Goal: Task Accomplishment & Management: Use online tool/utility

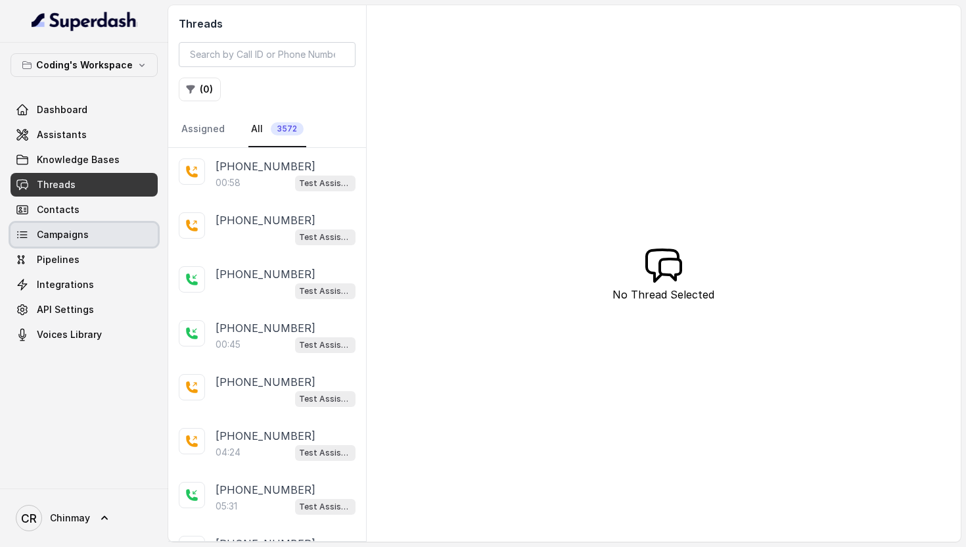
click at [62, 233] on span "Campaigns" at bounding box center [63, 234] width 52 height 13
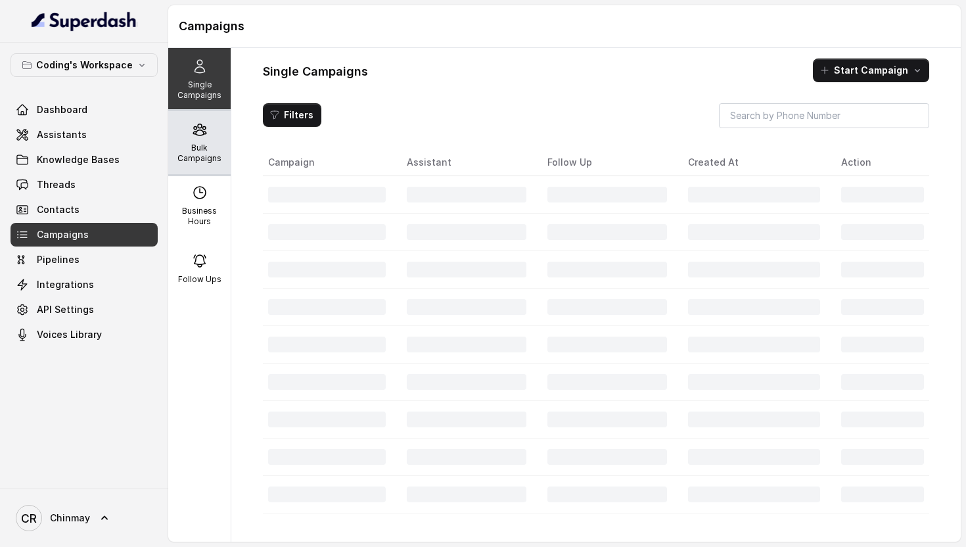
click at [188, 148] on p "Bulk Campaigns" at bounding box center [199, 153] width 52 height 21
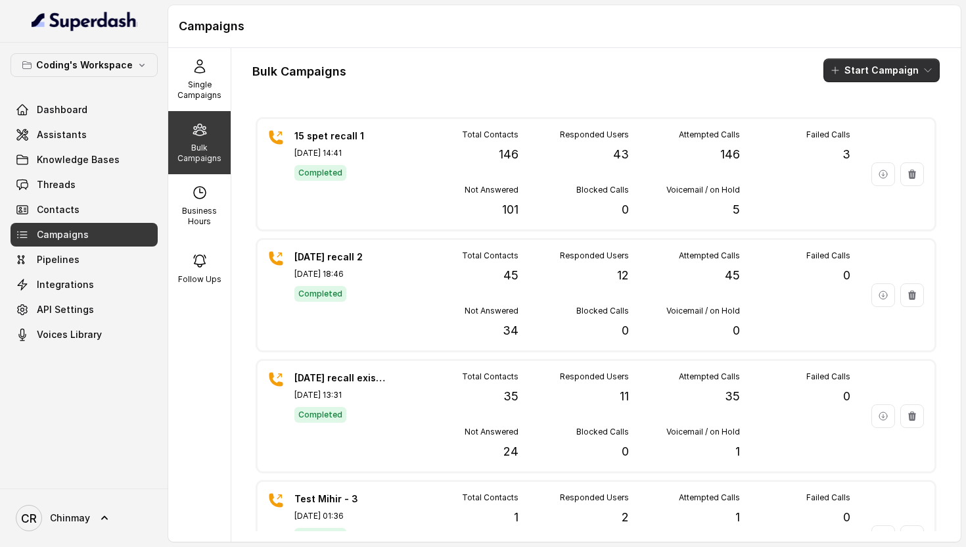
click at [851, 74] on button "Start Campaign" at bounding box center [881, 70] width 116 height 24
click at [861, 125] on p "Call" at bounding box center [858, 121] width 16 height 13
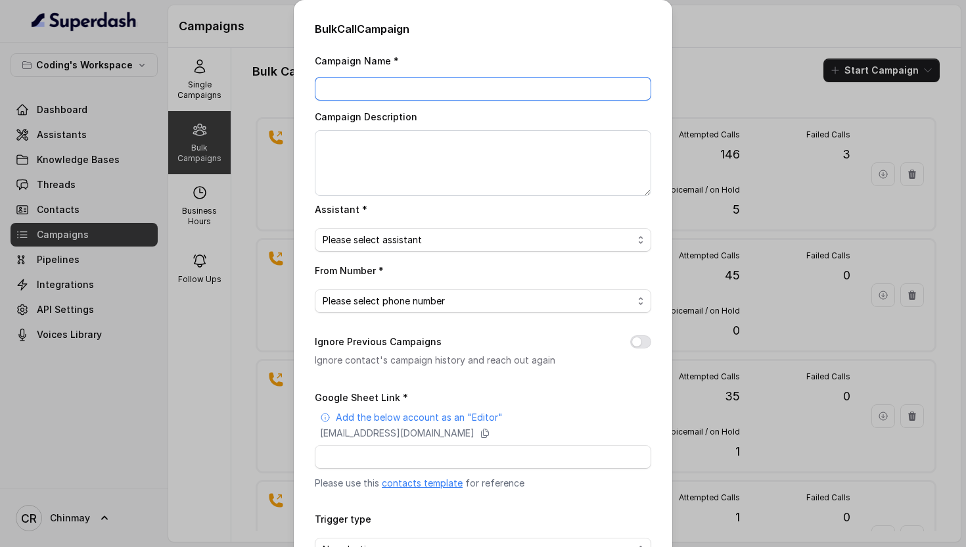
click at [365, 89] on input "Campaign Name *" at bounding box center [483, 89] width 336 height 24
type input "[DATE] redial 2"
click at [362, 239] on span "Please select assistant" at bounding box center [478, 240] width 310 height 16
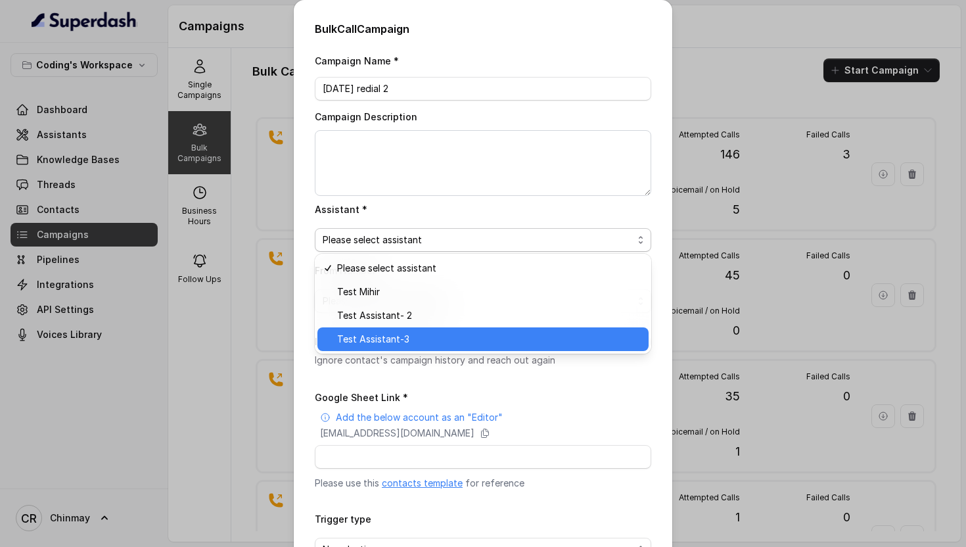
click at [386, 338] on span "Test Assistant-3" at bounding box center [488, 339] width 303 height 16
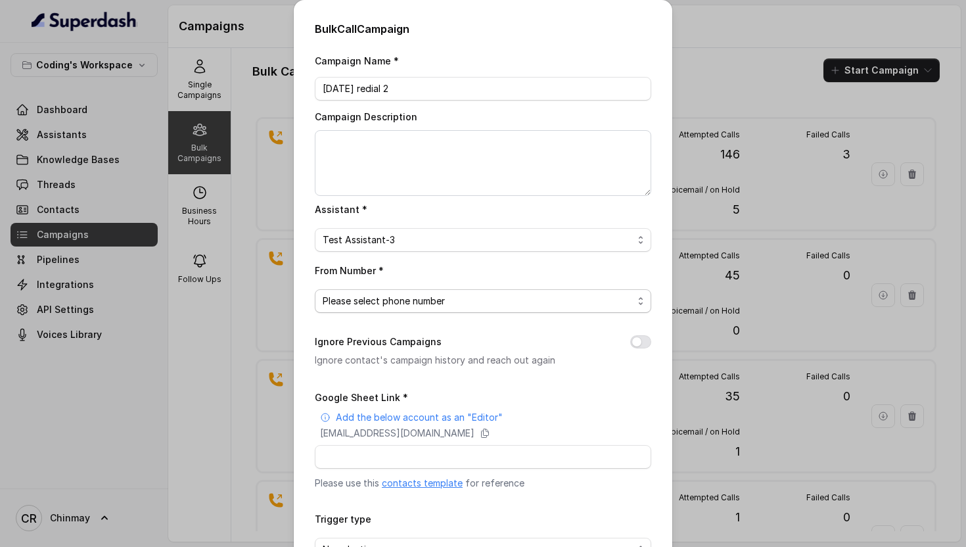
click at [372, 295] on span "Please select phone number" at bounding box center [478, 301] width 310 height 16
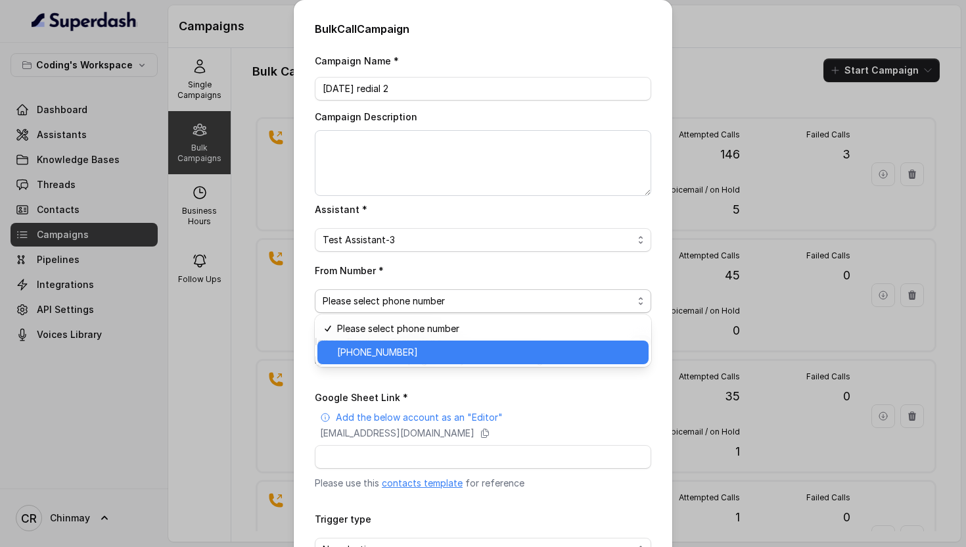
click at [383, 355] on span "[PHONE_NUMBER]" at bounding box center [488, 352] width 303 height 16
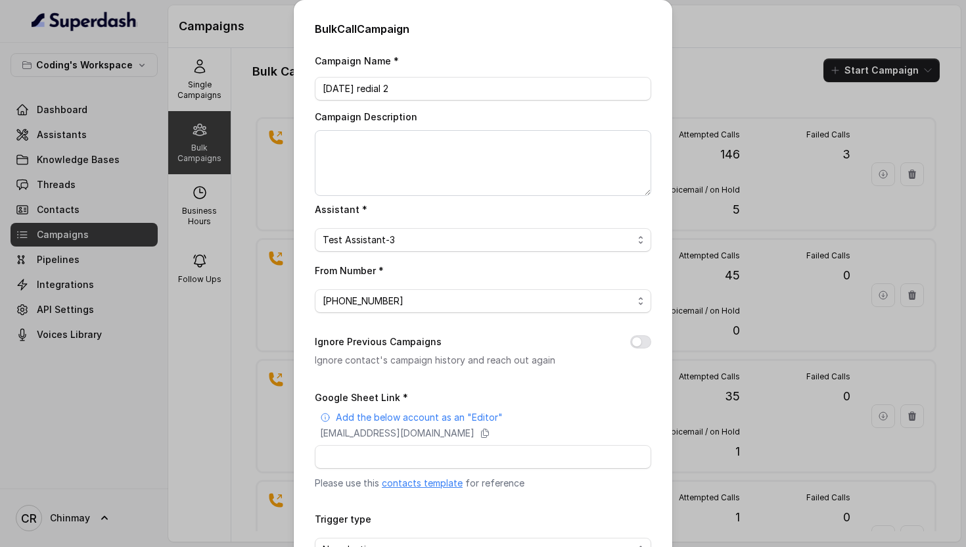
click at [638, 339] on button "Ignore Previous Campaigns" at bounding box center [640, 341] width 21 height 13
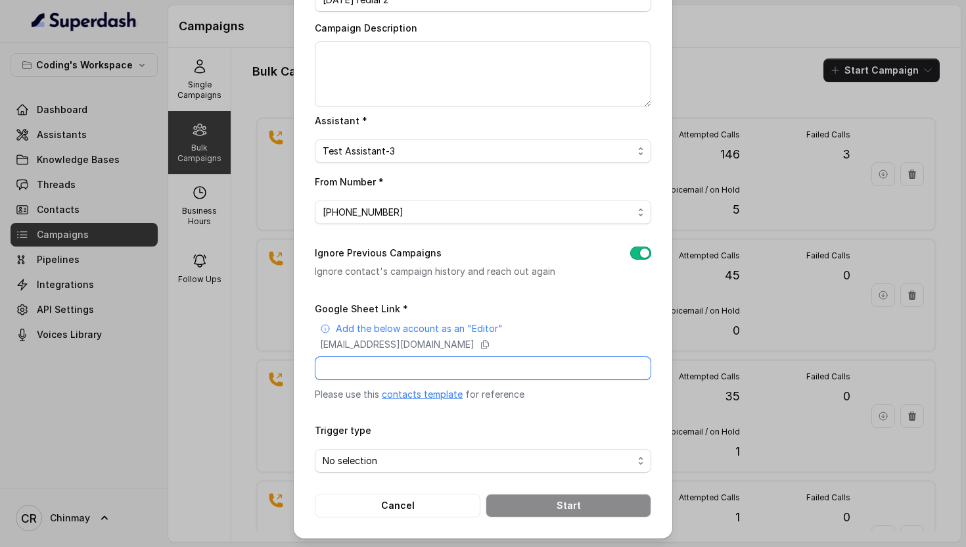
click at [414, 359] on input "Google Sheet Link *" at bounding box center [483, 368] width 336 height 24
type input "[URL][DOMAIN_NAME]"
click at [553, 370] on input "[URL][DOMAIN_NAME]" at bounding box center [483, 368] width 336 height 24
click at [418, 453] on span "No selection" at bounding box center [478, 461] width 310 height 16
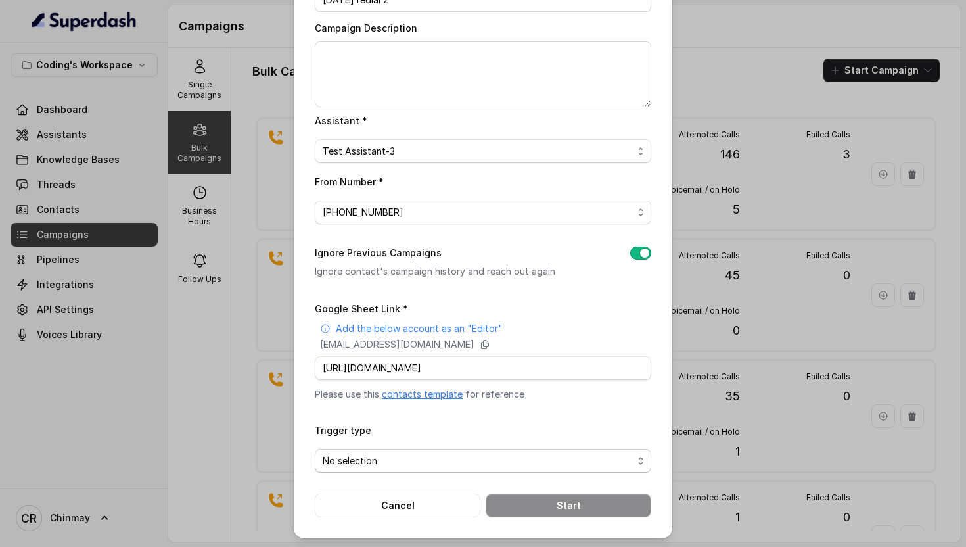
scroll to position [0, 0]
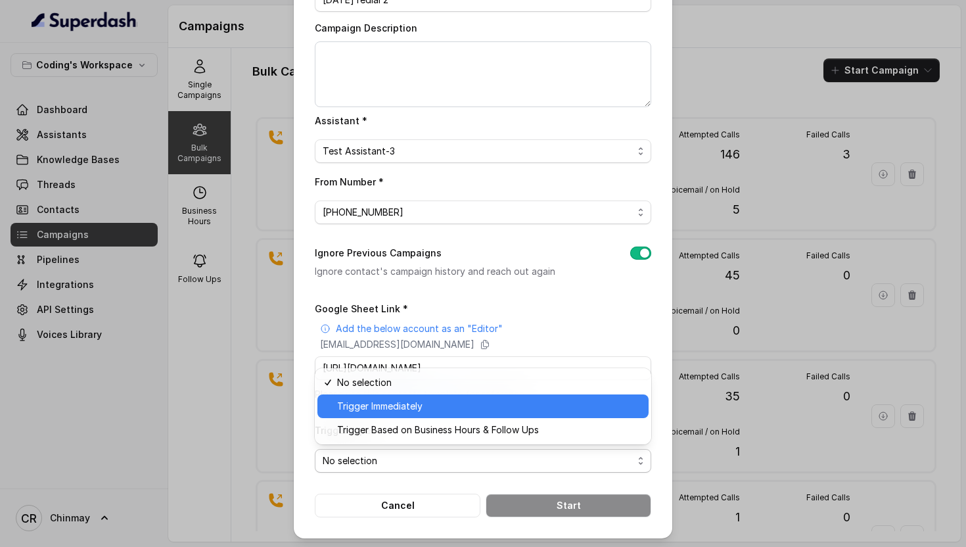
click at [359, 413] on span "Trigger Immediately" at bounding box center [488, 406] width 303 height 16
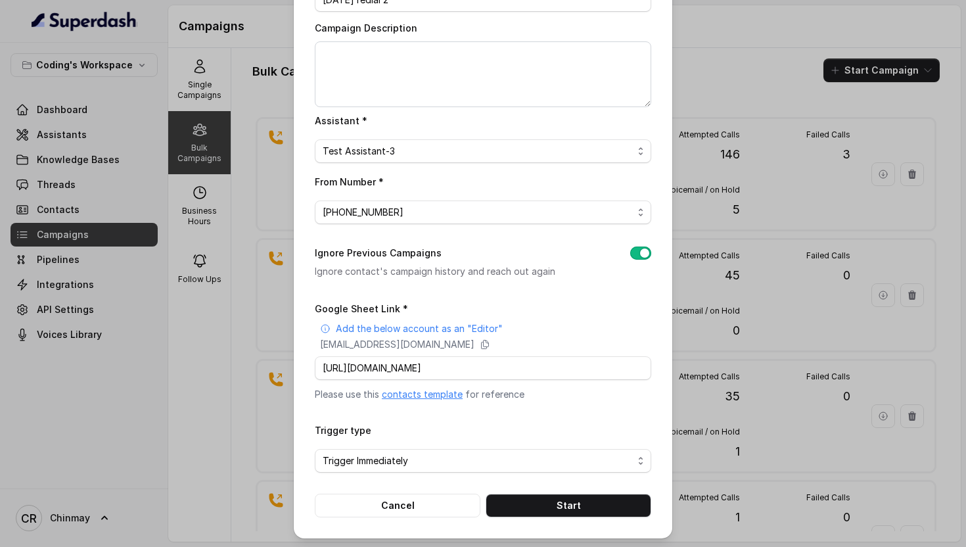
click at [539, 430] on div "Trigger type Trigger Immediately" at bounding box center [483, 447] width 336 height 51
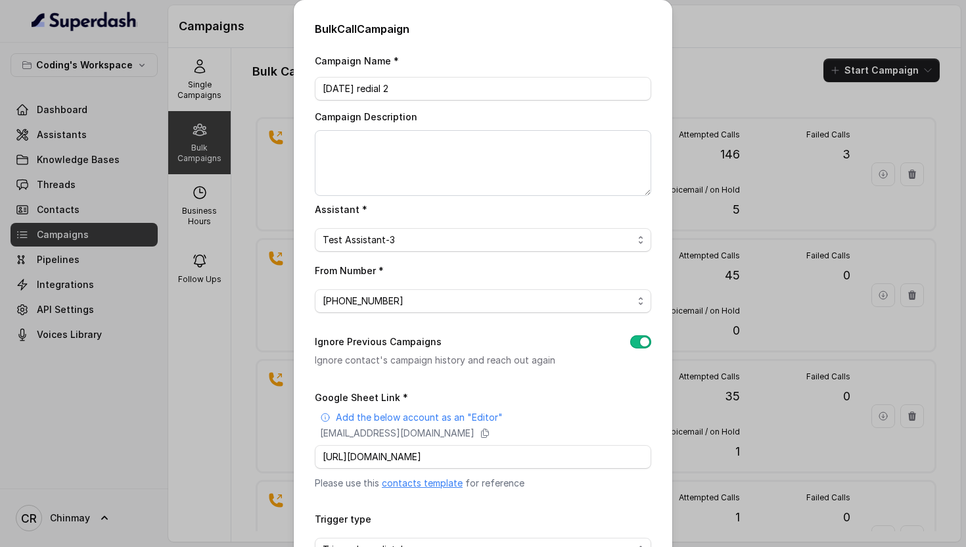
scroll to position [89, 0]
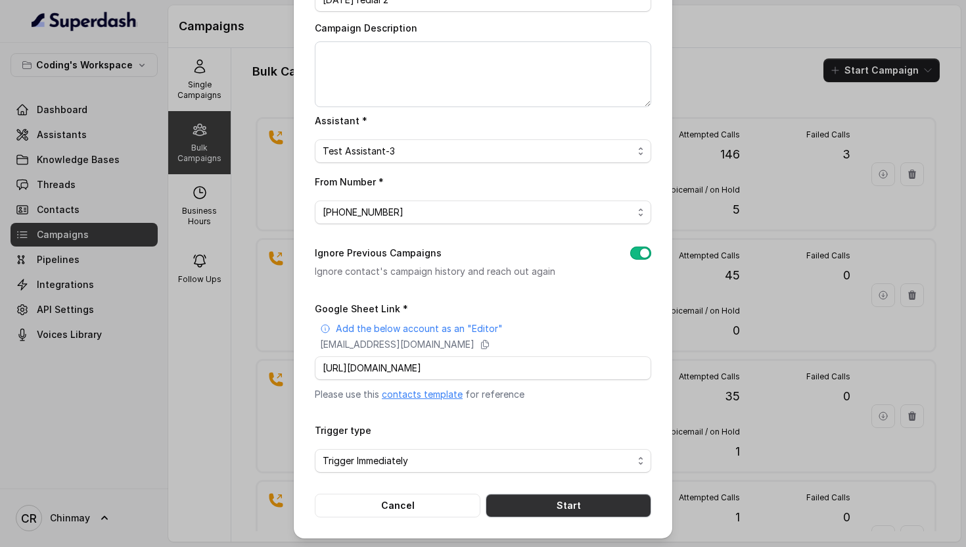
click at [556, 505] on button "Start" at bounding box center [568, 505] width 166 height 24
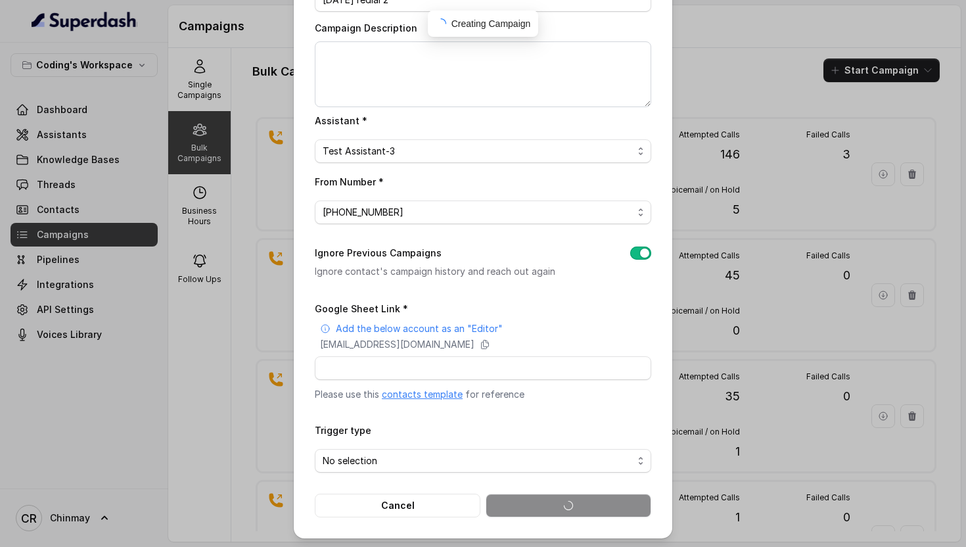
scroll to position [0, 0]
